Goal: Book appointment/travel/reservation

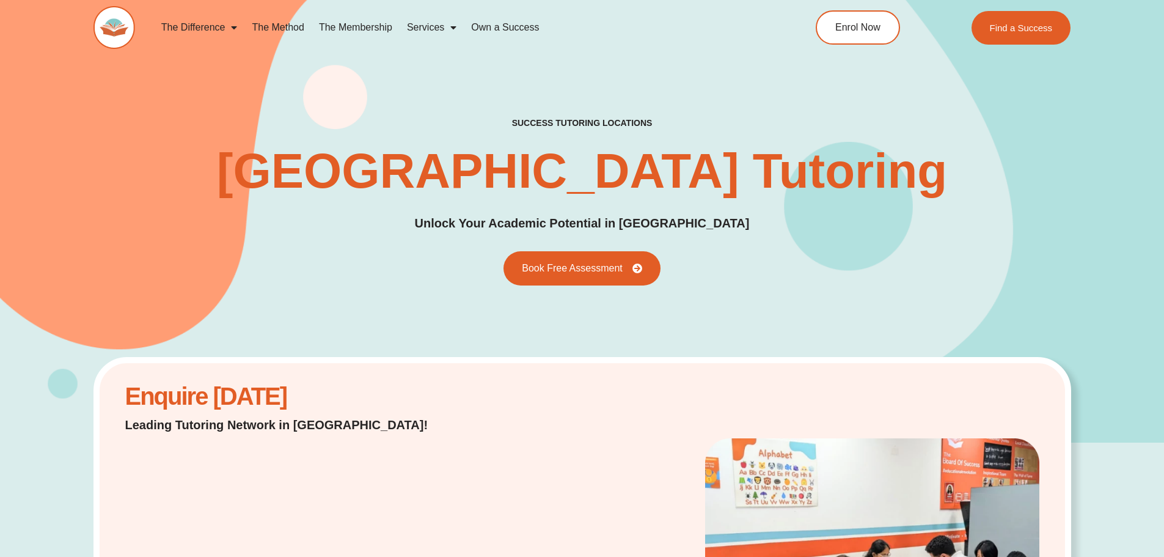
click at [352, 23] on link "The Membership" at bounding box center [356, 27] width 88 height 28
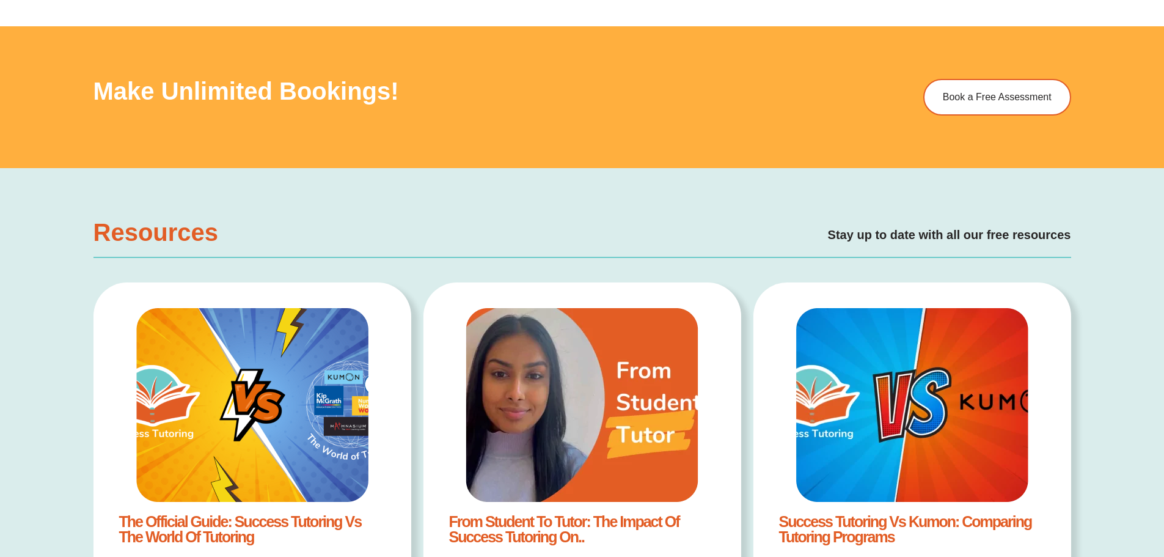
scroll to position [2243, 0]
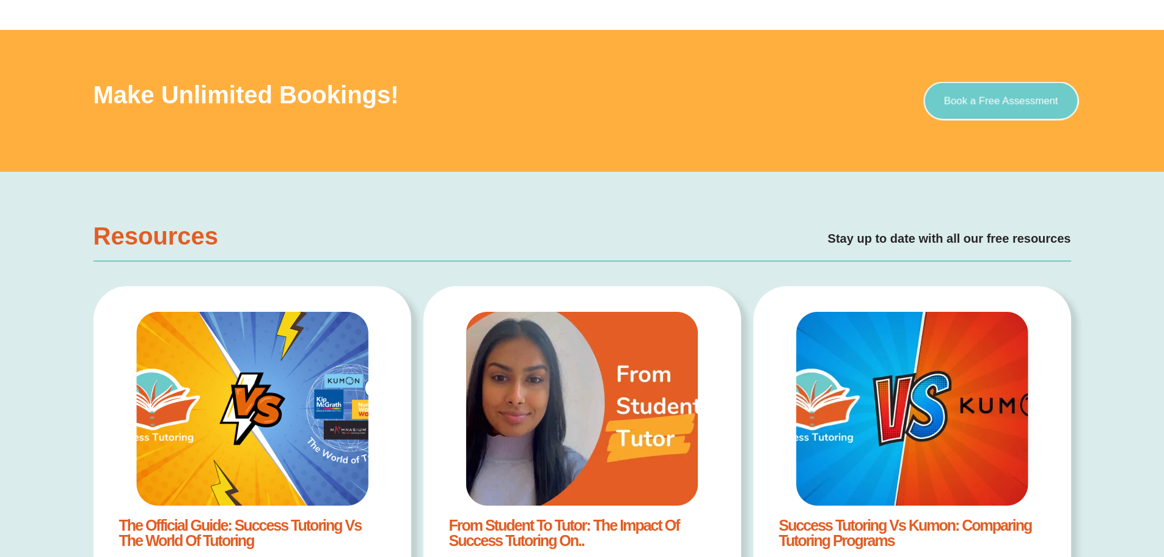
click at [984, 113] on link "Book a Free Assessment" at bounding box center [1000, 101] width 155 height 38
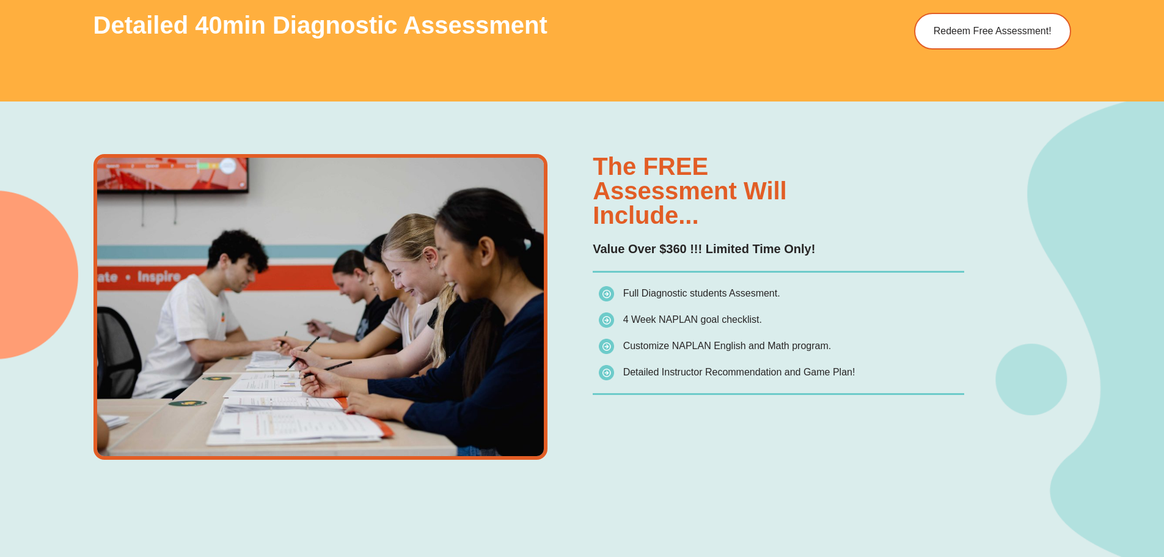
scroll to position [886, 0]
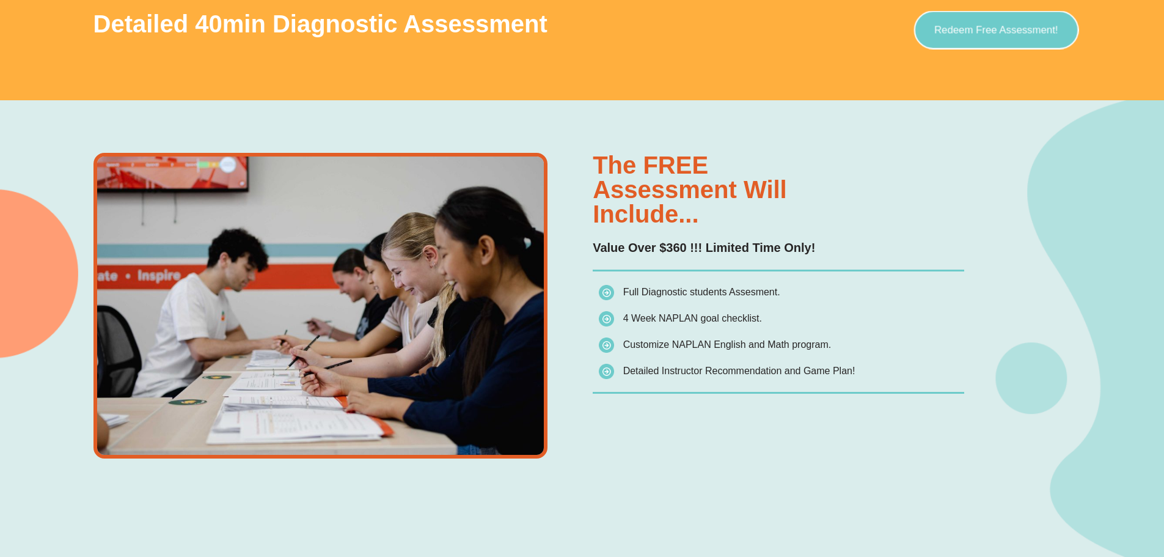
click at [983, 35] on span "Redeem Free Assessment!" at bounding box center [996, 29] width 124 height 10
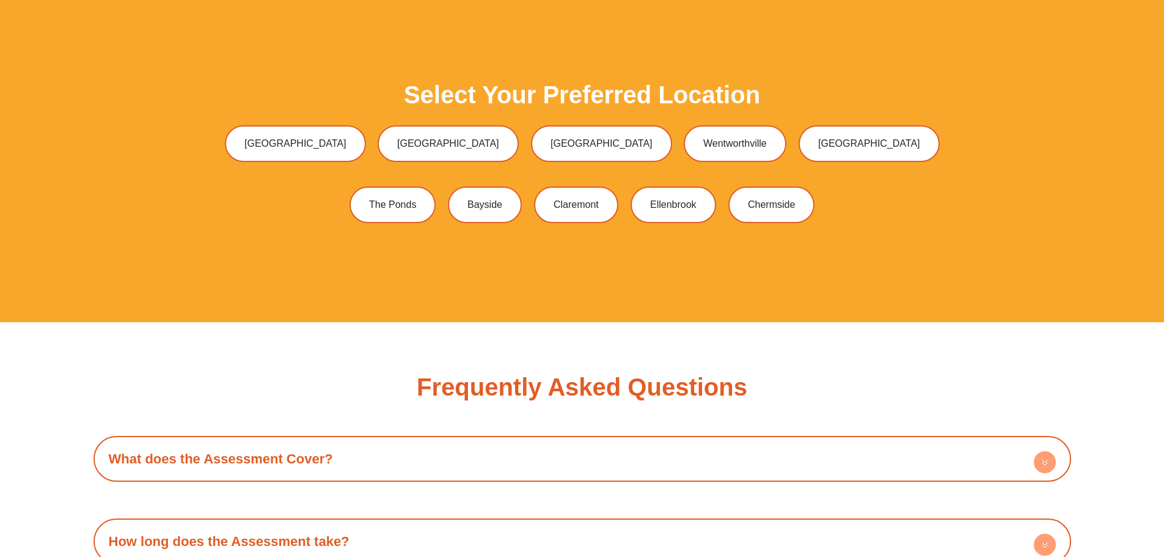
scroll to position [3591, 0]
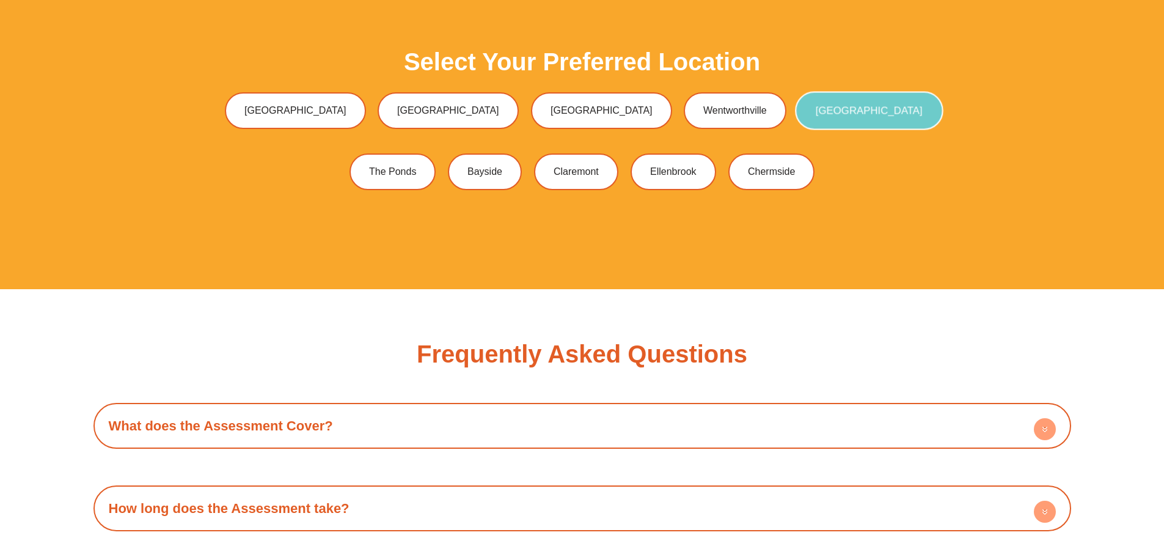
click at [816, 108] on span "[GEOGRAPHIC_DATA]" at bounding box center [869, 110] width 107 height 10
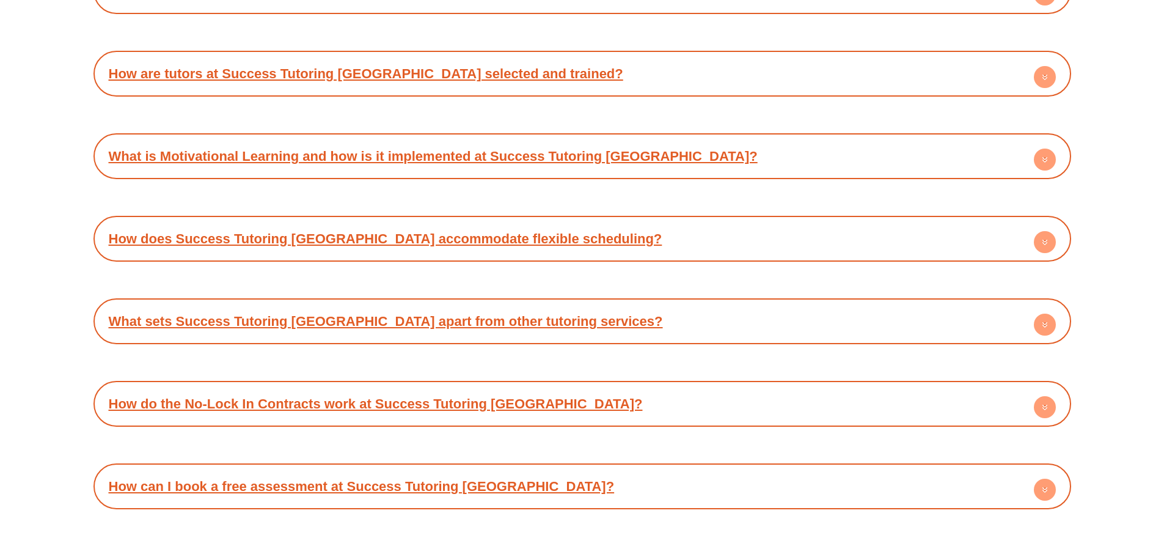
scroll to position [6485, 0]
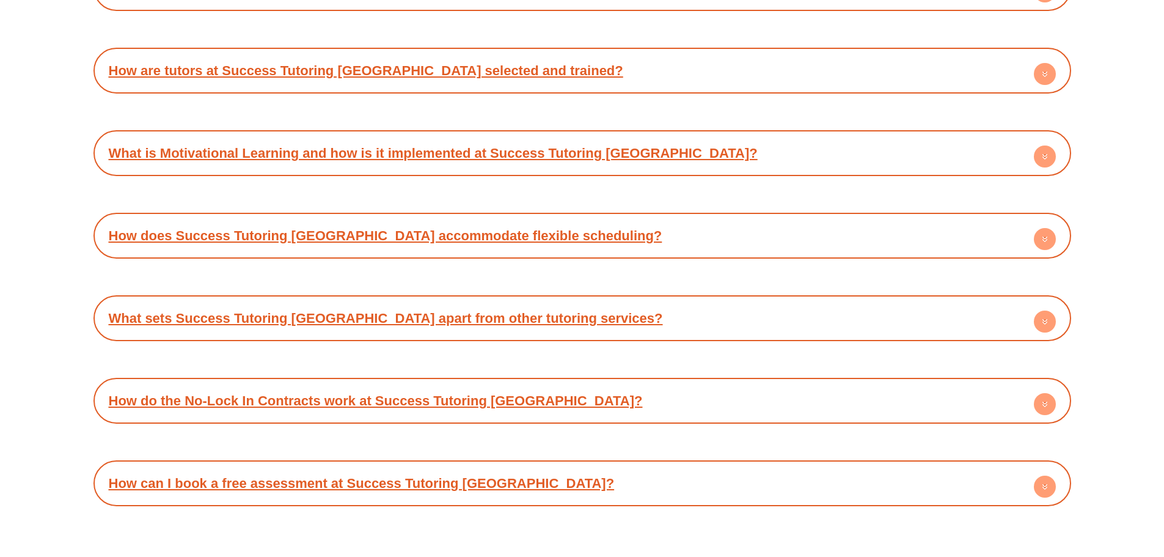
click at [437, 315] on link "What sets Success Tutoring [GEOGRAPHIC_DATA] apart from other tutoring services?" at bounding box center [386, 317] width 554 height 15
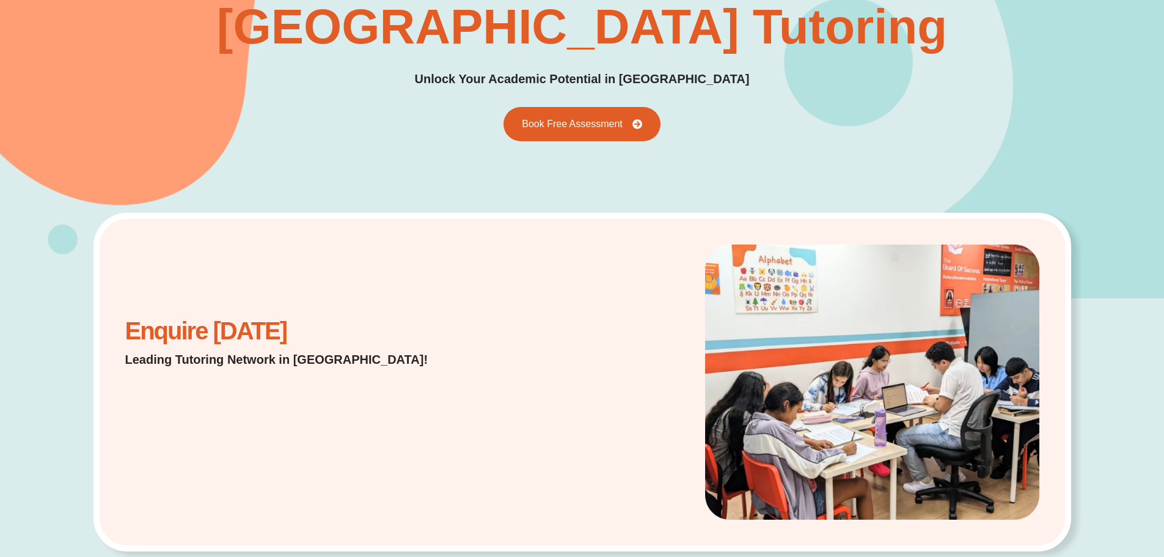
scroll to position [0, 0]
